Goal: Complete application form

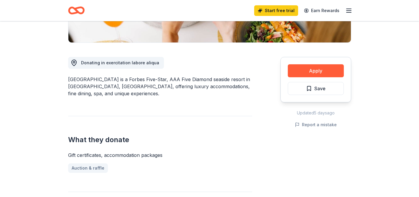
scroll to position [138, 0]
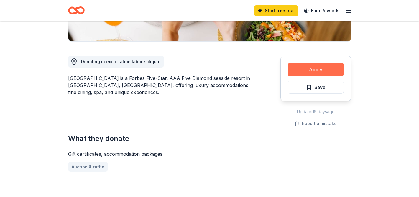
click at [317, 70] on button "Apply" at bounding box center [316, 69] width 56 height 13
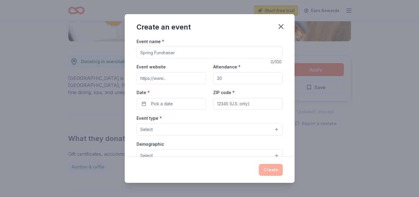
click at [154, 50] on input "Event name *" at bounding box center [210, 53] width 146 height 12
type input "F"
type input "Fun Fair"
drag, startPoint x: 235, startPoint y: 81, endPoint x: 187, endPoint y: 71, distance: 49.6
click at [186, 71] on div "Event website Attendance * Date * Pick a date ZIP code *" at bounding box center [210, 86] width 146 height 46
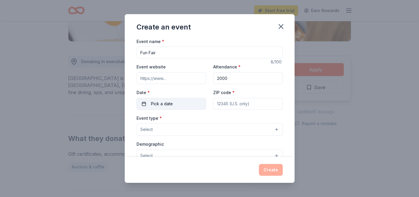
type input "2000"
click at [180, 101] on button "Pick a date" at bounding box center [172, 104] width 70 height 12
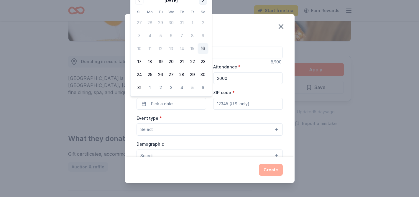
click at [203, 3] on button "Go to next month" at bounding box center [203, 0] width 8 height 8
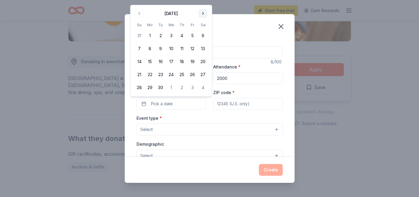
click at [203, 3] on div "Create an event Event name * Fun Fair 8 /100 Event website Attendance * 2000 Da…" at bounding box center [209, 98] width 419 height 197
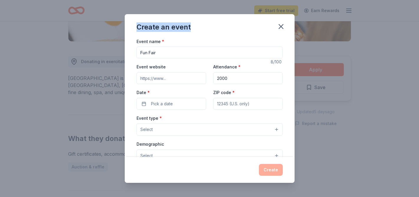
click at [203, 3] on div "Create an event Event name * Fun Fair 8 /100 Event website Attendance * 2000 Da…" at bounding box center [209, 98] width 419 height 197
click at [179, 108] on button "Pick a date" at bounding box center [172, 104] width 70 height 12
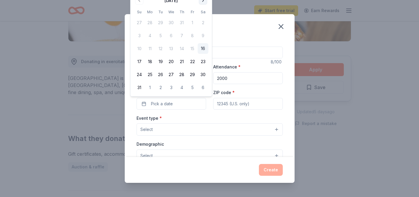
click at [204, 3] on button "Go to next month" at bounding box center [203, 0] width 8 height 8
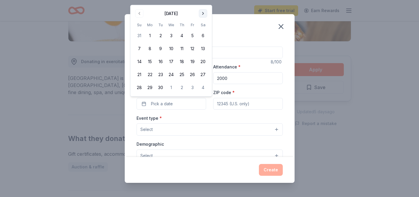
click at [204, 3] on div "Create an event Event name * Fun Fair 8 /100 Event website Attendance * 2000 Da…" at bounding box center [209, 98] width 419 height 197
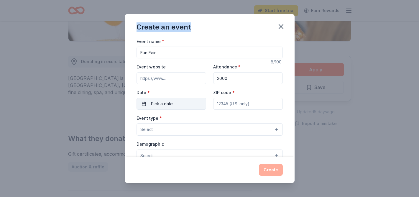
click at [177, 109] on button "Pick a date" at bounding box center [172, 104] width 70 height 12
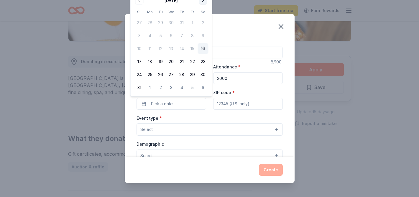
click at [203, 4] on button "Go to next month" at bounding box center [203, 0] width 8 height 8
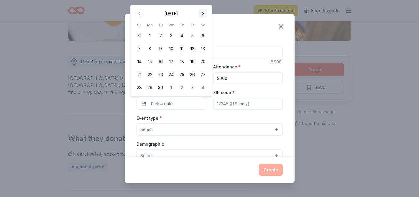
click at [204, 13] on button "Go to next month" at bounding box center [203, 13] width 8 height 8
click at [204, 3] on button "Go to next month" at bounding box center [203, 0] width 8 height 8
click at [204, 11] on button "Go to next month" at bounding box center [203, 13] width 8 height 8
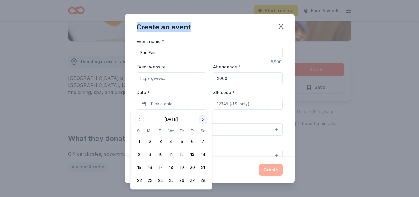
click at [203, 122] on button "Go to next month" at bounding box center [203, 119] width 8 height 8
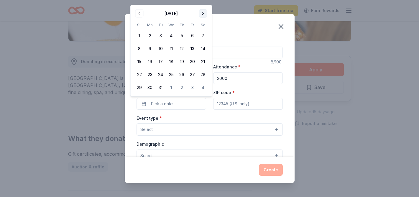
click at [205, 17] on button "Go to next month" at bounding box center [203, 13] width 8 height 8
click at [202, 50] on button "16" at bounding box center [203, 48] width 11 height 11
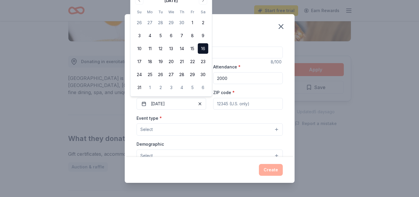
click at [247, 105] on input "ZIP code *" at bounding box center [248, 104] width 70 height 12
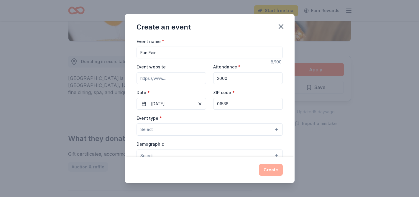
type input "01536"
click at [186, 132] on button "Select" at bounding box center [210, 129] width 146 height 12
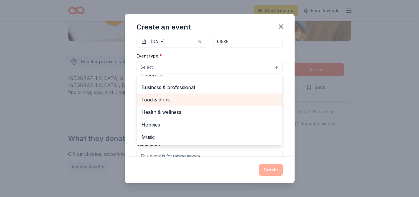
scroll to position [0, 0]
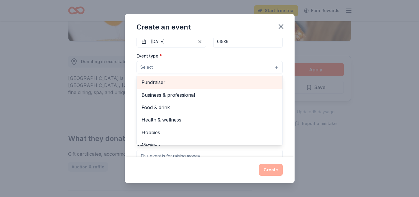
click at [164, 86] on span "Fundraiser" at bounding box center [210, 82] width 136 height 8
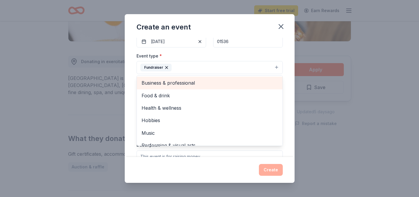
scroll to position [7, 0]
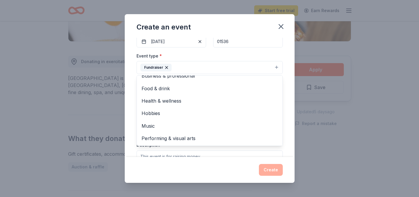
click at [289, 80] on div "Event name * Fun Fair 8 /100 Event website Attendance * 2000 Date * 05/16/2026 …" at bounding box center [210, 97] width 170 height 119
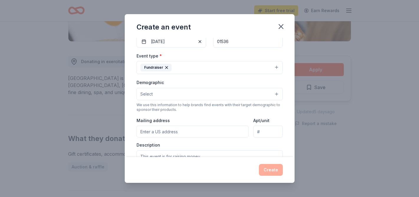
click at [184, 95] on button "Select" at bounding box center [210, 94] width 146 height 12
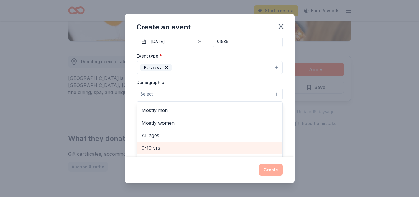
scroll to position [0, 0]
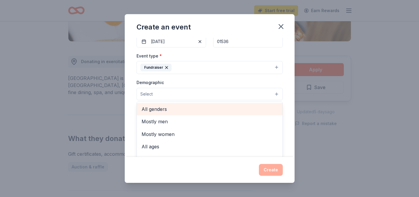
click at [167, 113] on div "All genders" at bounding box center [210, 109] width 146 height 12
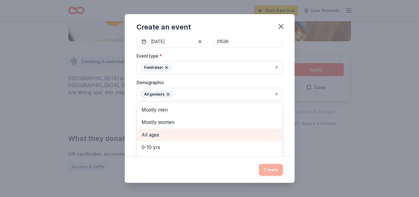
click at [166, 137] on span "All ages" at bounding box center [210, 135] width 136 height 8
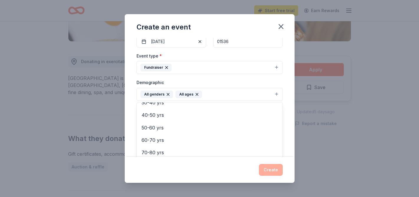
click at [283, 103] on div "Event name * Fun Fair 8 /100 Event website Attendance * 2000 Date * 05/16/2026 …" at bounding box center [210, 97] width 170 height 119
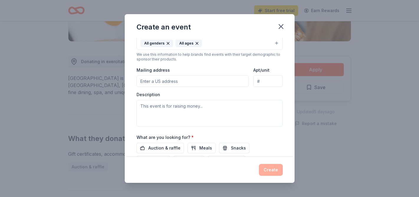
scroll to position [128, 0]
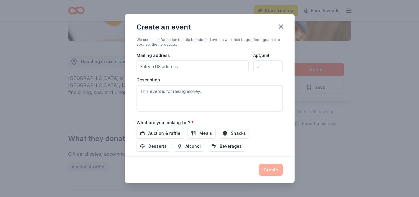
click at [163, 65] on input "Mailing address" at bounding box center [193, 66] width 112 height 12
type input "46 Waterville Street, Grafton, MA, 01536"
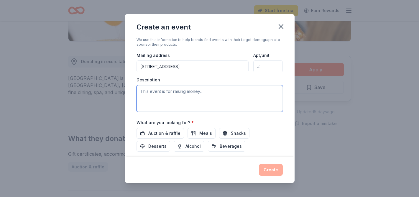
click at [199, 98] on textarea at bounding box center [210, 98] width 146 height 27
click at [168, 100] on textarea at bounding box center [210, 98] width 146 height 27
paste textarea "All proceeds from the event help fund educational enrichment programs, visiting…"
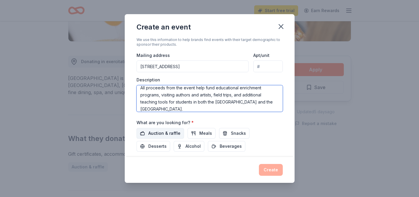
scroll to position [164, 0]
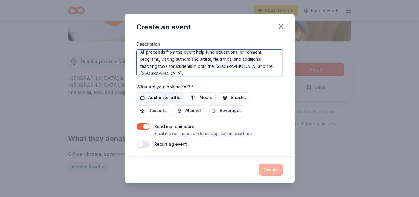
type textarea "All proceeds from the event help fund educational enrichment programs, visiting…"
click at [167, 100] on span "Auction & raffle" at bounding box center [164, 97] width 32 height 7
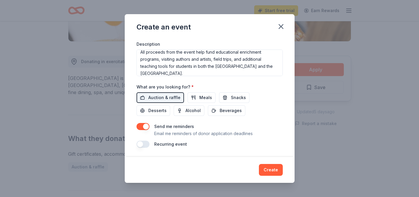
click at [144, 144] on button "button" at bounding box center [143, 144] width 13 height 7
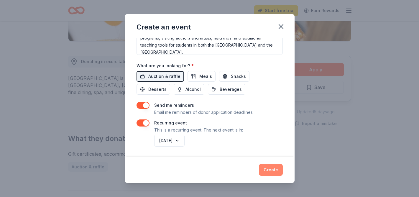
click at [271, 167] on button "Create" at bounding box center [271, 170] width 24 height 12
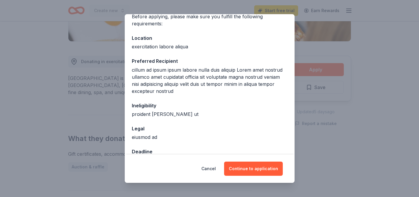
scroll to position [60, 0]
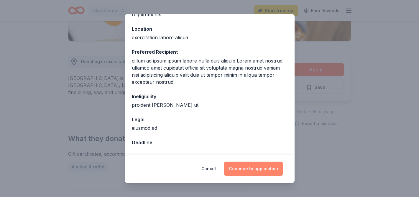
click at [259, 168] on button "Continue to application" at bounding box center [253, 169] width 59 height 14
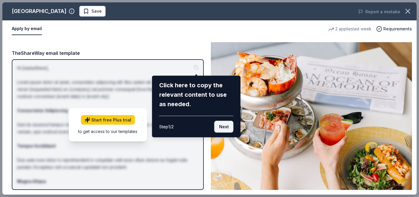
click at [222, 127] on button "Next" at bounding box center [223, 127] width 19 height 12
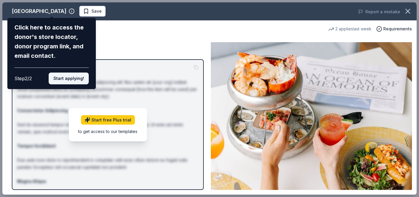
click at [78, 83] on button "Start applying!" at bounding box center [69, 79] width 40 height 12
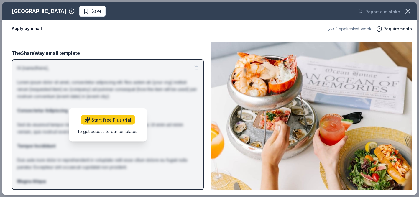
click at [29, 28] on button "Apply by email" at bounding box center [27, 29] width 30 height 12
click at [408, 11] on icon "button" at bounding box center [408, 11] width 4 height 4
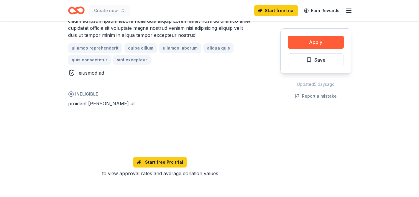
scroll to position [361, 0]
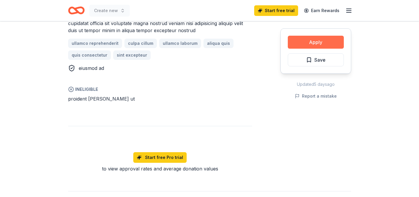
click at [328, 42] on button "Apply" at bounding box center [316, 42] width 56 height 13
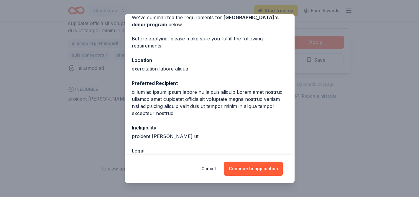
scroll to position [60, 0]
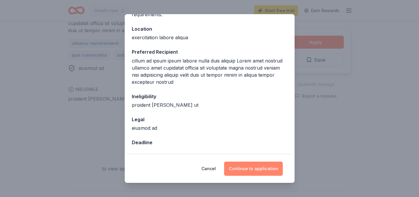
click at [251, 168] on button "Continue to application" at bounding box center [253, 169] width 59 height 14
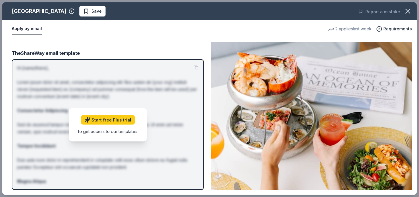
click at [357, 27] on div "2 applies last week" at bounding box center [349, 28] width 43 height 7
click at [392, 27] on span "Requirements" at bounding box center [397, 28] width 29 height 7
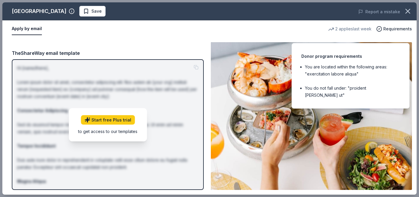
click at [194, 29] on div "Apply by email" at bounding box center [168, 29] width 312 height 12
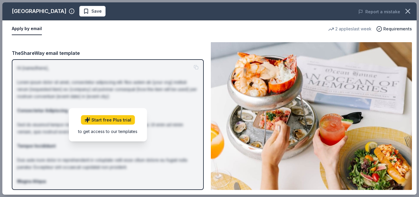
click at [24, 30] on button "Apply by email" at bounding box center [27, 29] width 30 height 12
click at [69, 12] on icon "button" at bounding box center [72, 11] width 6 height 6
click at [22, 29] on button "Apply by email" at bounding box center [27, 29] width 30 height 12
click at [31, 26] on button "Apply by email" at bounding box center [27, 29] width 30 height 12
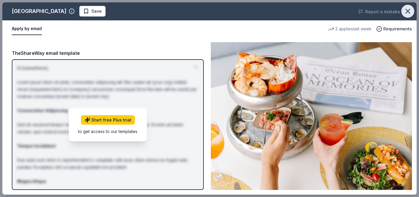
click at [407, 12] on icon "button" at bounding box center [408, 11] width 4 height 4
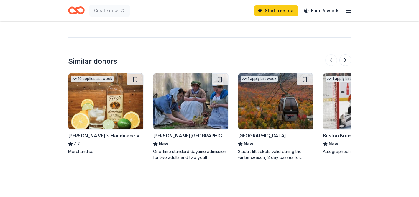
scroll to position [600, 0]
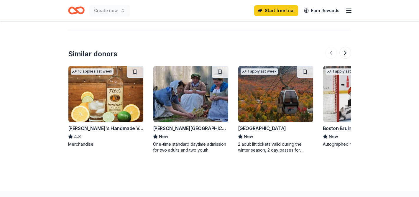
click at [271, 125] on div "Loon Mountain Resort" at bounding box center [262, 128] width 48 height 7
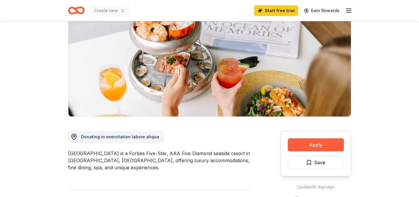
scroll to position [63, 0]
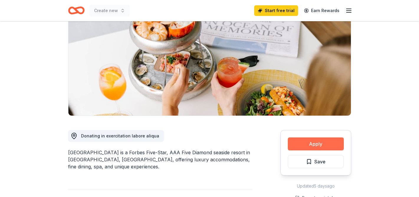
click at [299, 144] on button "Apply" at bounding box center [316, 143] width 56 height 13
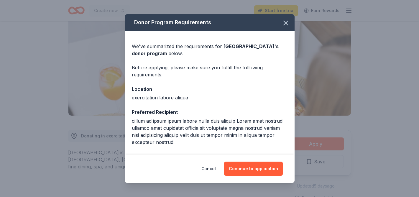
click at [256, 176] on div "Cancel Continue to application" at bounding box center [210, 169] width 170 height 28
click at [262, 170] on button "Continue to application" at bounding box center [253, 169] width 59 height 14
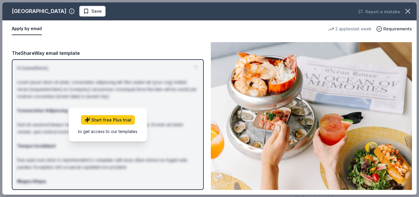
click at [29, 30] on button "Apply by email" at bounding box center [27, 29] width 30 height 12
click at [28, 45] on div "TheShareWay email template Hi [name/there], Lorem ipsum dolor sit amet, consect…" at bounding box center [108, 116] width 192 height 148
click at [411, 11] on icon "button" at bounding box center [408, 11] width 8 height 8
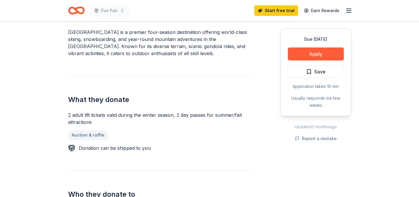
scroll to position [192, 0]
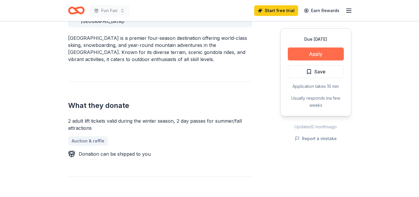
click at [333, 55] on button "Apply" at bounding box center [316, 53] width 56 height 13
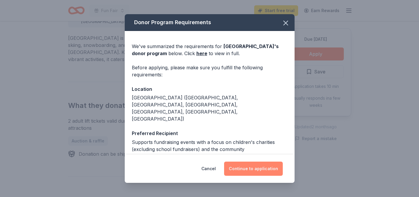
click at [260, 165] on button "Continue to application" at bounding box center [253, 169] width 59 height 14
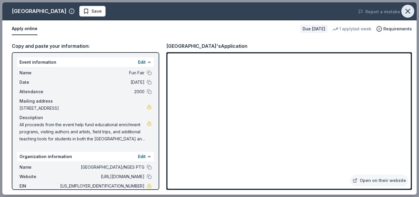
click at [407, 12] on icon "button" at bounding box center [408, 11] width 4 height 4
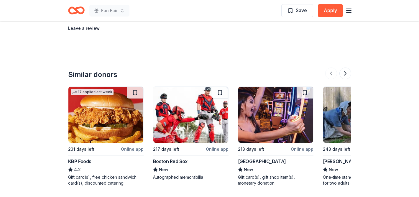
scroll to position [565, 0]
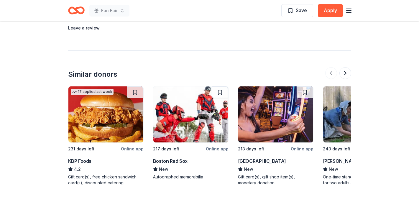
click at [275, 157] on div "Foxwoods Resort Casino" at bounding box center [262, 160] width 48 height 7
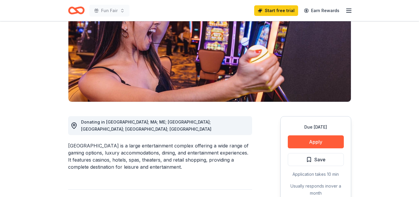
scroll to position [91, 0]
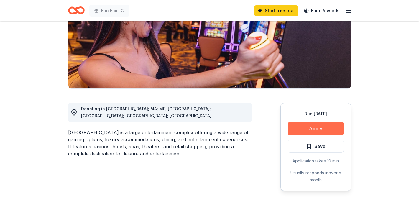
click at [327, 129] on button "Apply" at bounding box center [316, 128] width 56 height 13
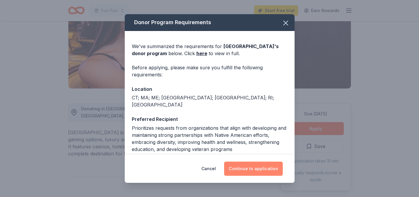
click at [263, 171] on button "Continue to application" at bounding box center [253, 169] width 59 height 14
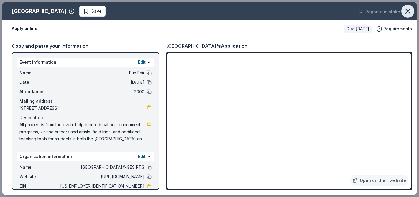
click at [407, 12] on icon "button" at bounding box center [408, 11] width 4 height 4
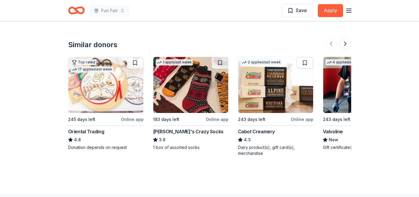
scroll to position [707, 0]
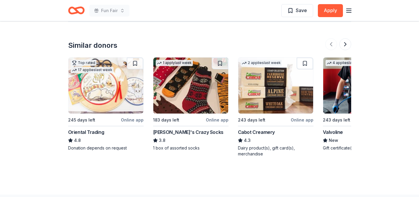
click at [335, 81] on img at bounding box center [360, 86] width 75 height 56
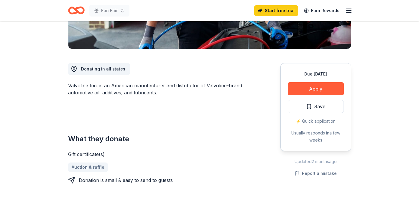
scroll to position [186, 0]
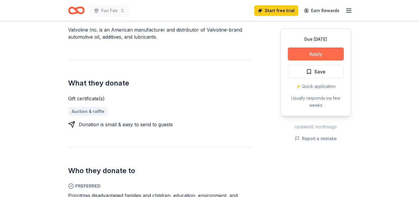
click at [318, 54] on button "Apply" at bounding box center [316, 53] width 56 height 13
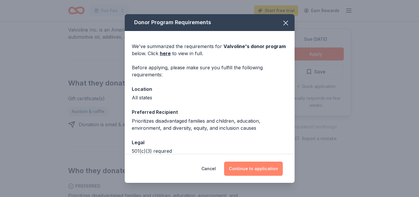
click at [250, 172] on button "Continue to application" at bounding box center [253, 169] width 59 height 14
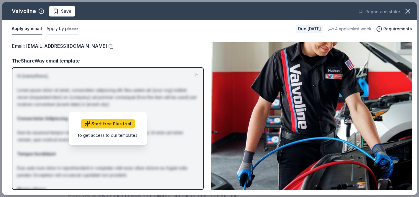
click at [65, 27] on button "Apply by phone" at bounding box center [62, 29] width 31 height 12
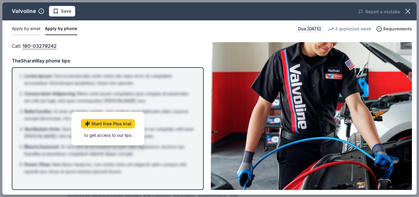
click at [18, 28] on button "Apply by email" at bounding box center [26, 29] width 29 height 12
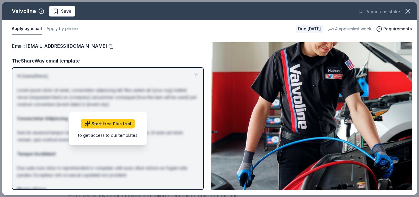
click at [107, 46] on button at bounding box center [110, 46] width 6 height 5
click at [408, 12] on icon "button" at bounding box center [408, 11] width 8 height 8
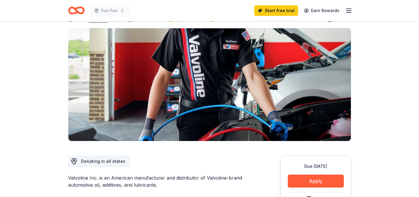
scroll to position [39, 0]
